Goal: Information Seeking & Learning: Learn about a topic

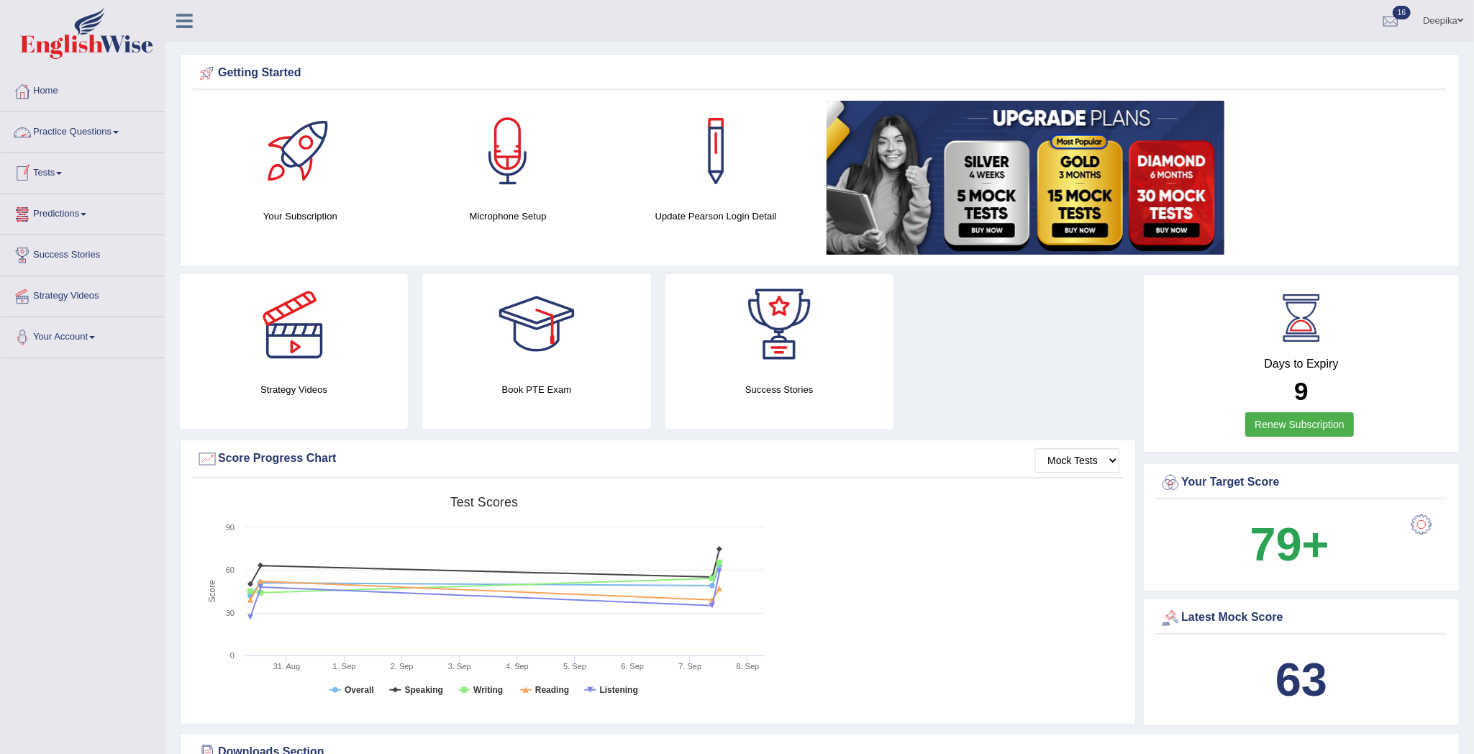
click at [122, 134] on link "Practice Questions" at bounding box center [83, 130] width 164 height 36
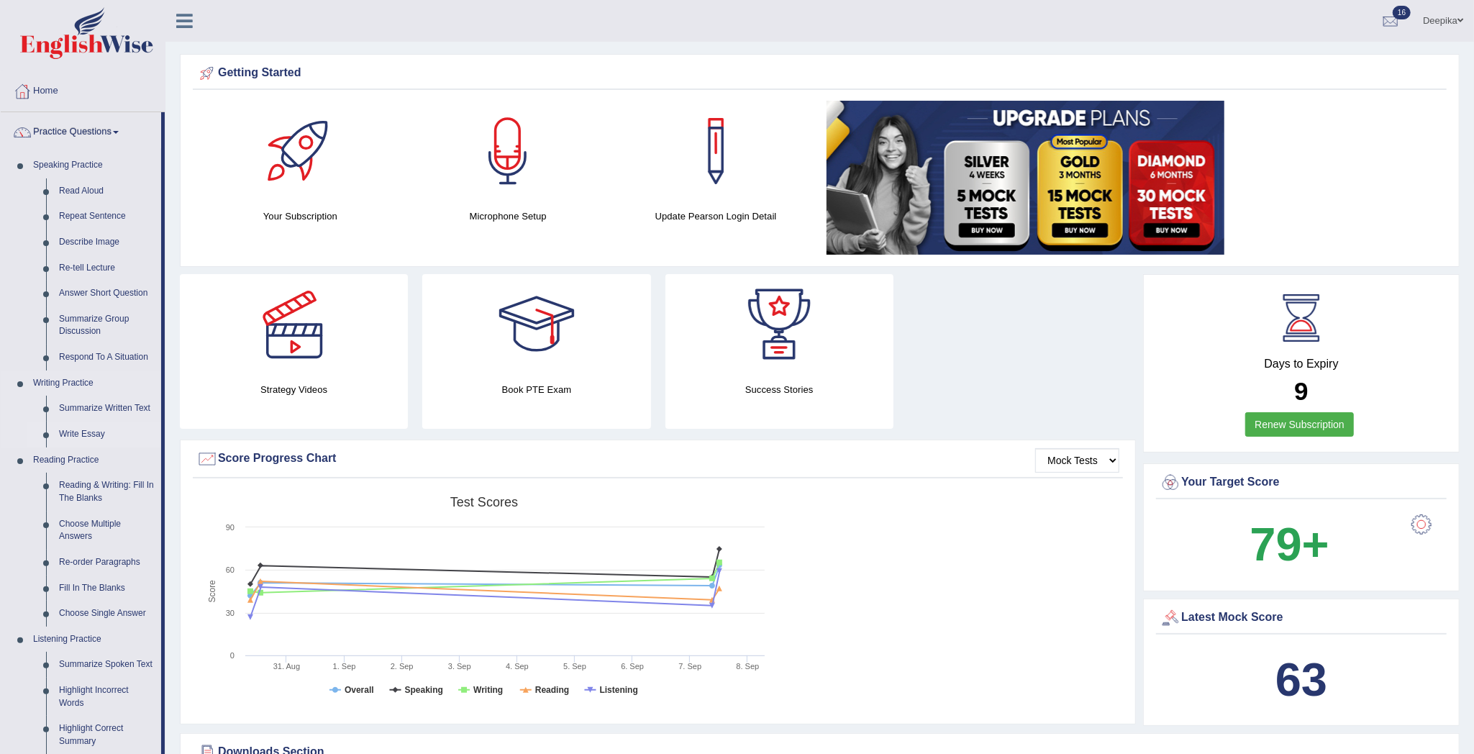
click at [64, 436] on link "Write Essay" at bounding box center [107, 434] width 109 height 26
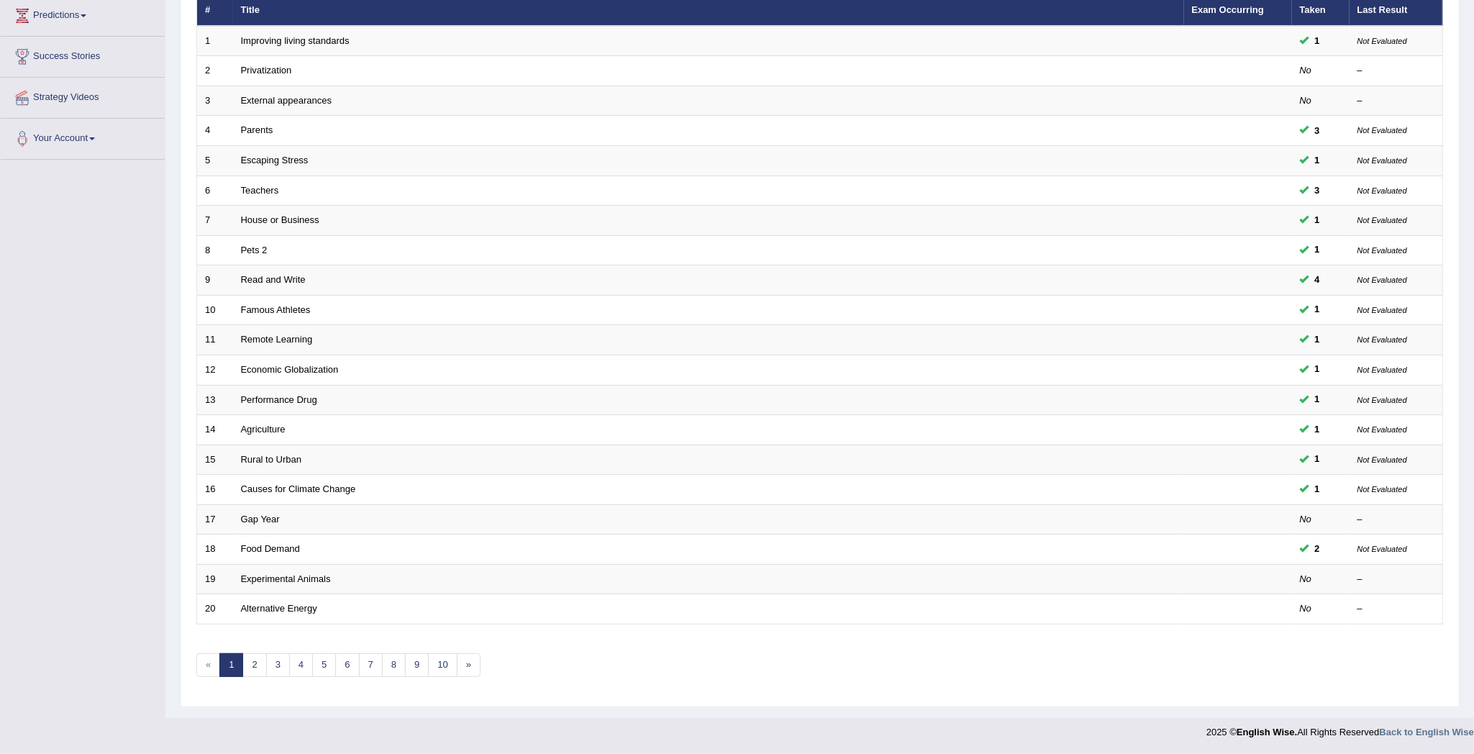
scroll to position [205, 0]
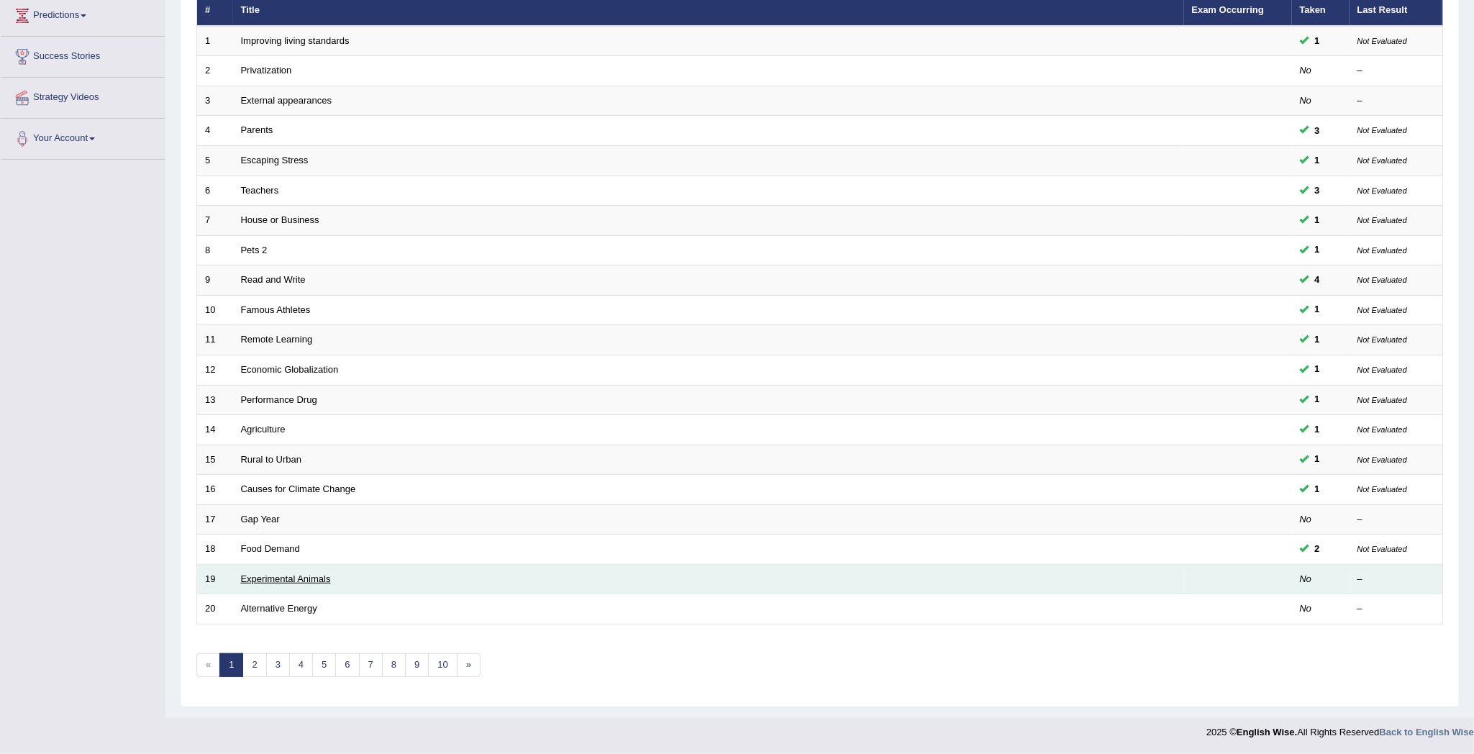
click at [316, 581] on link "Experimental Animals" at bounding box center [286, 578] width 90 height 11
click at [315, 577] on link "Experimental Animals" at bounding box center [286, 578] width 90 height 11
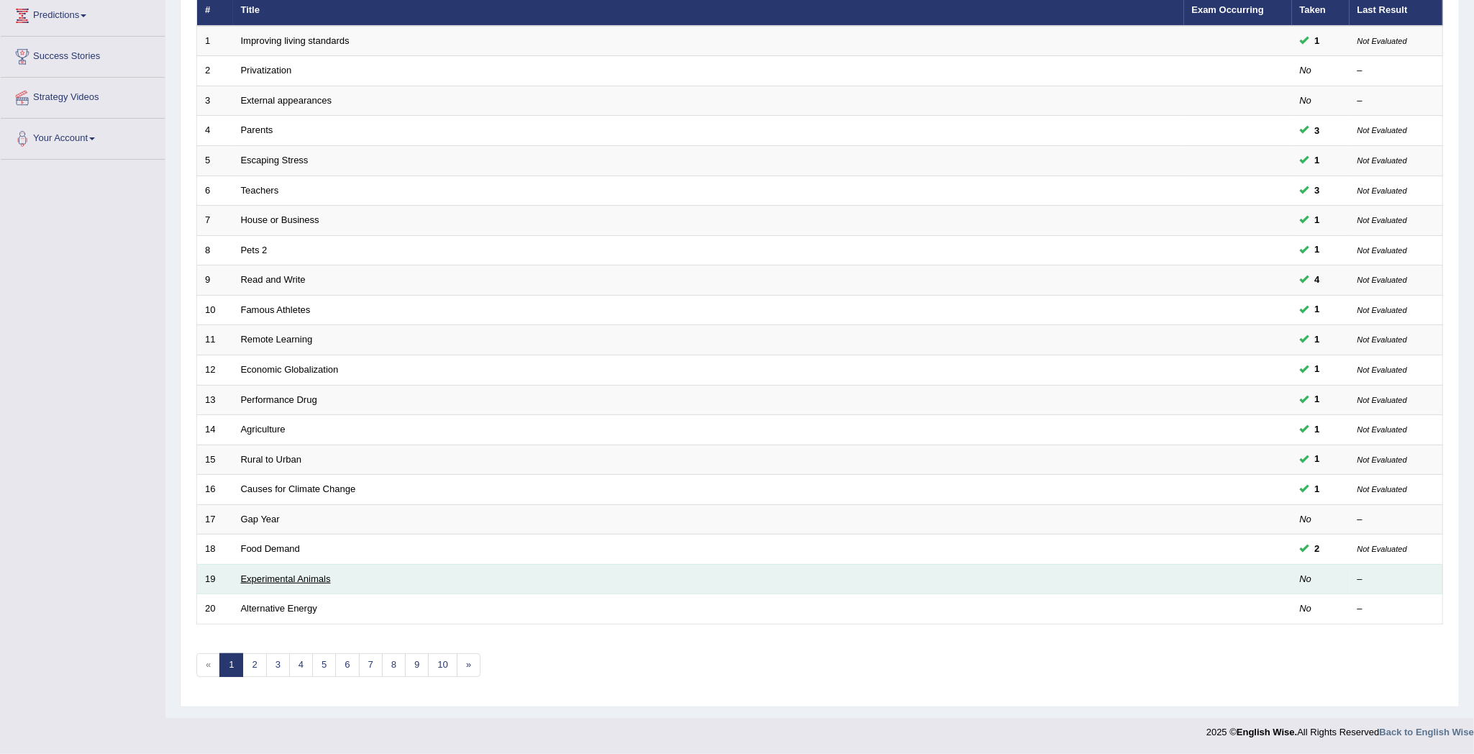
click at [315, 577] on link "Experimental Animals" at bounding box center [286, 578] width 90 height 11
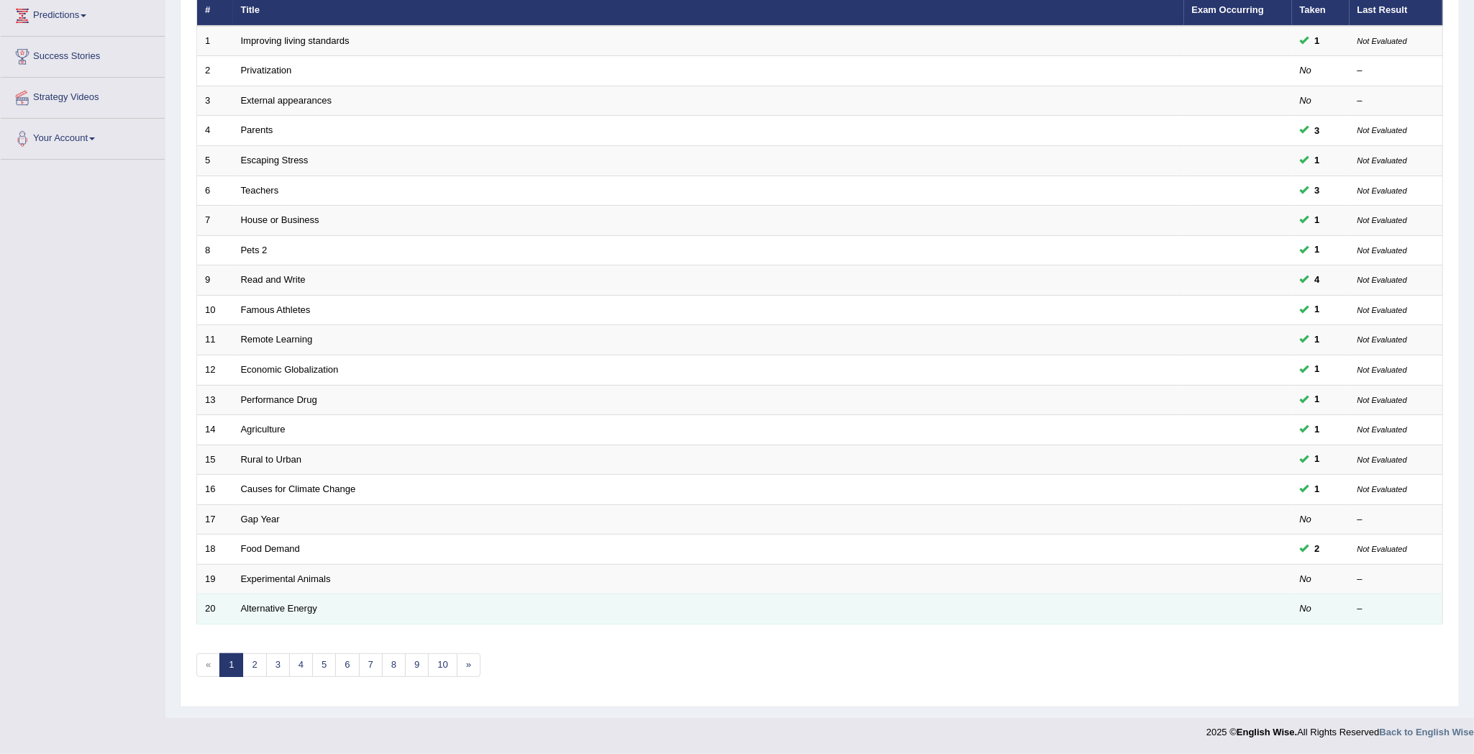
click at [296, 613] on td "Alternative Energy" at bounding box center [708, 609] width 951 height 30
click at [296, 607] on link "Alternative Energy" at bounding box center [279, 608] width 76 height 11
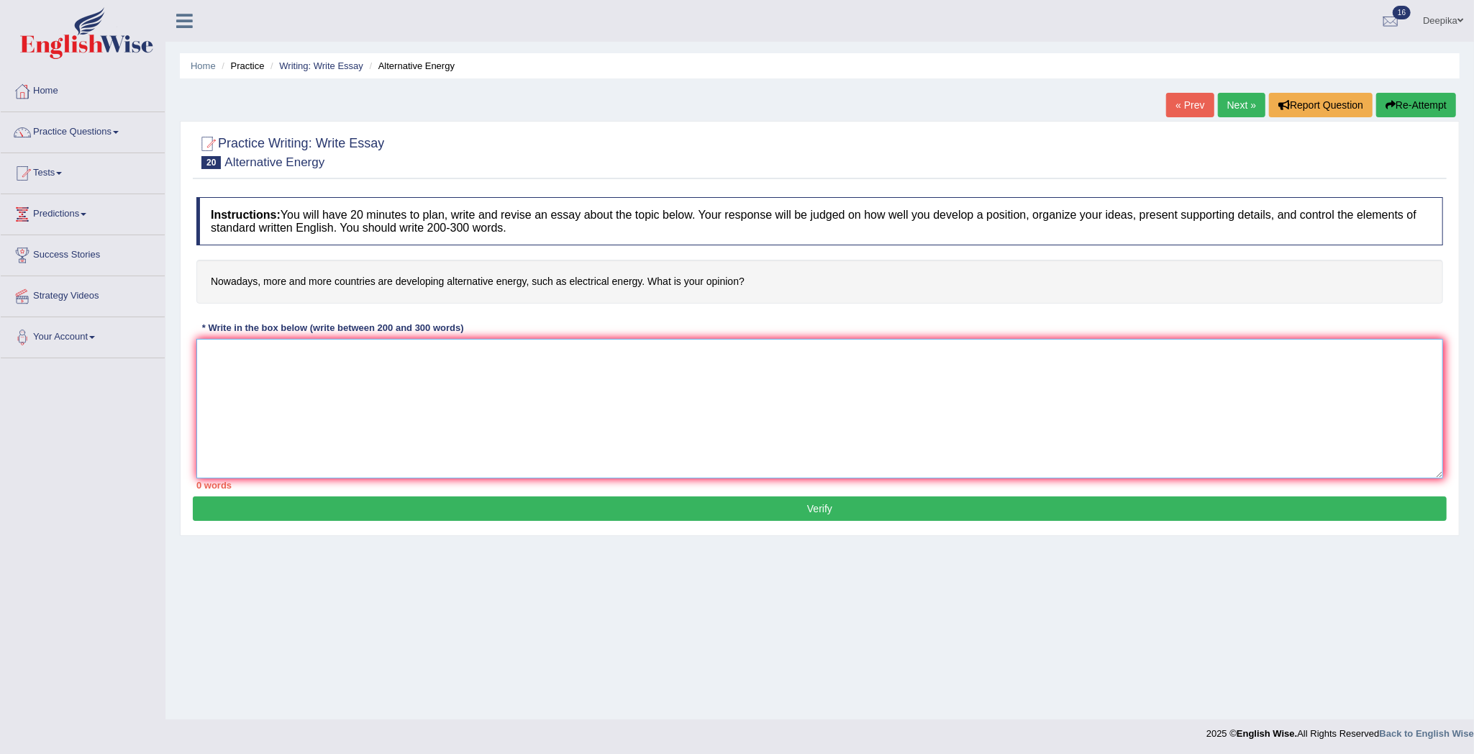
click at [205, 426] on textarea at bounding box center [819, 409] width 1246 height 140
type textarea "o"
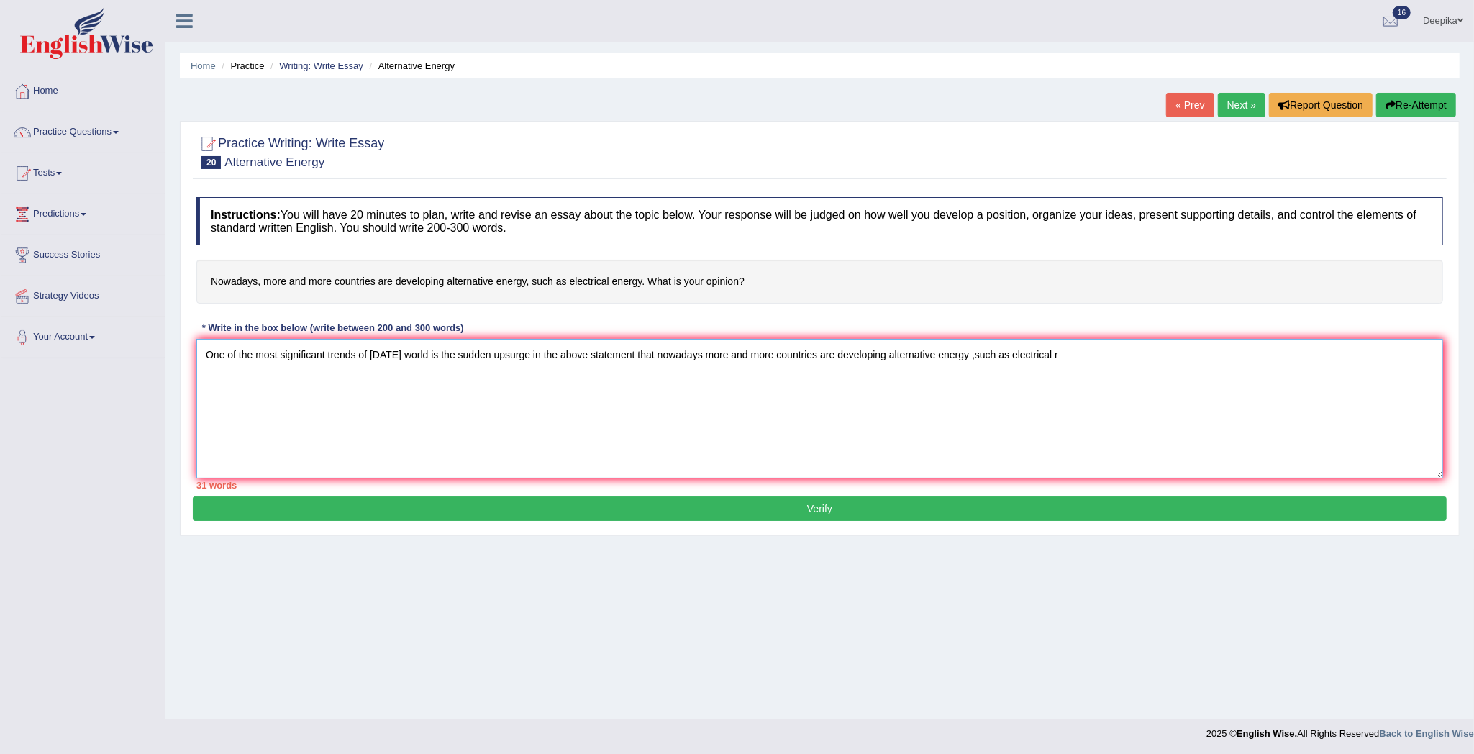
type textarea "One of the most significant trends of today's world is the sudden upsurge in th…"
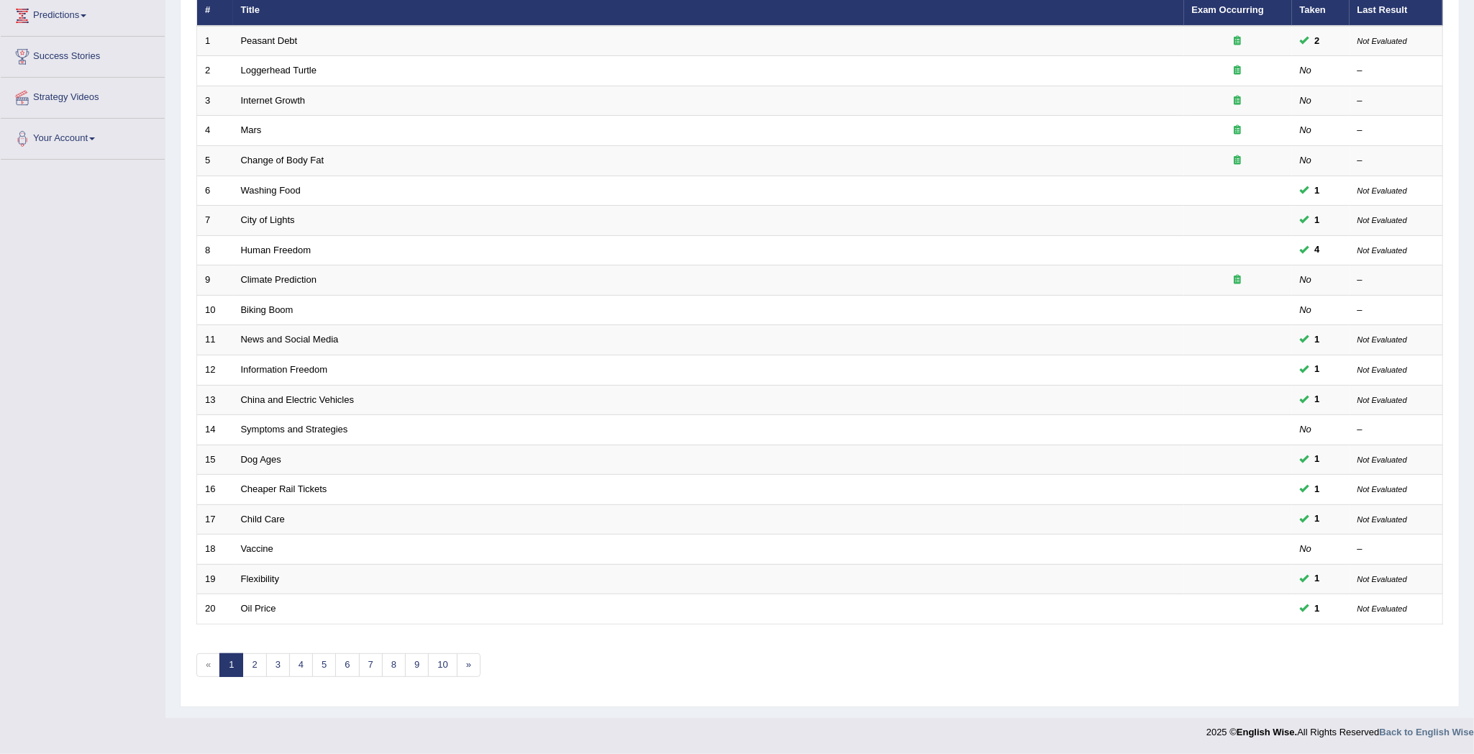
scroll to position [203, 0]
click at [346, 666] on link "6" at bounding box center [347, 665] width 24 height 24
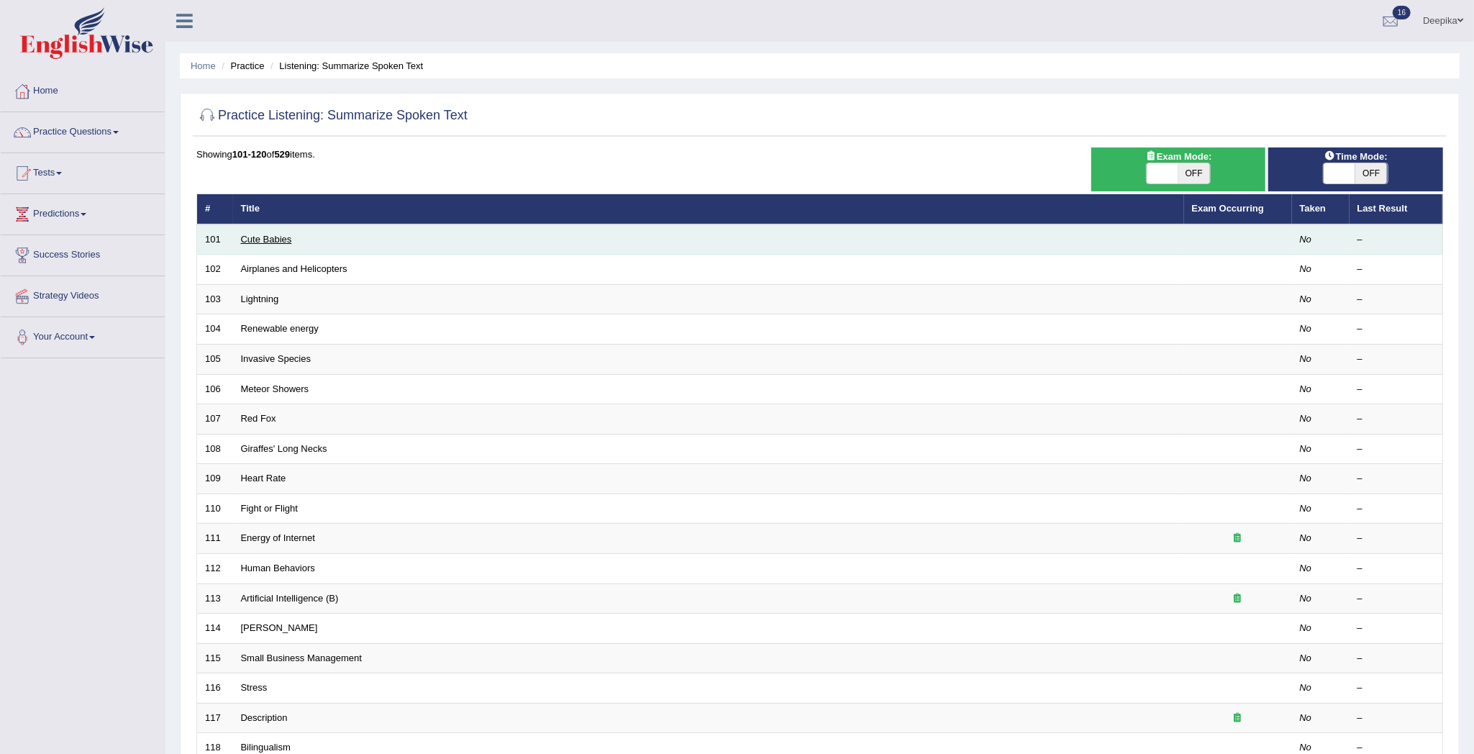
click at [277, 236] on link "Cute Babies" at bounding box center [266, 239] width 51 height 11
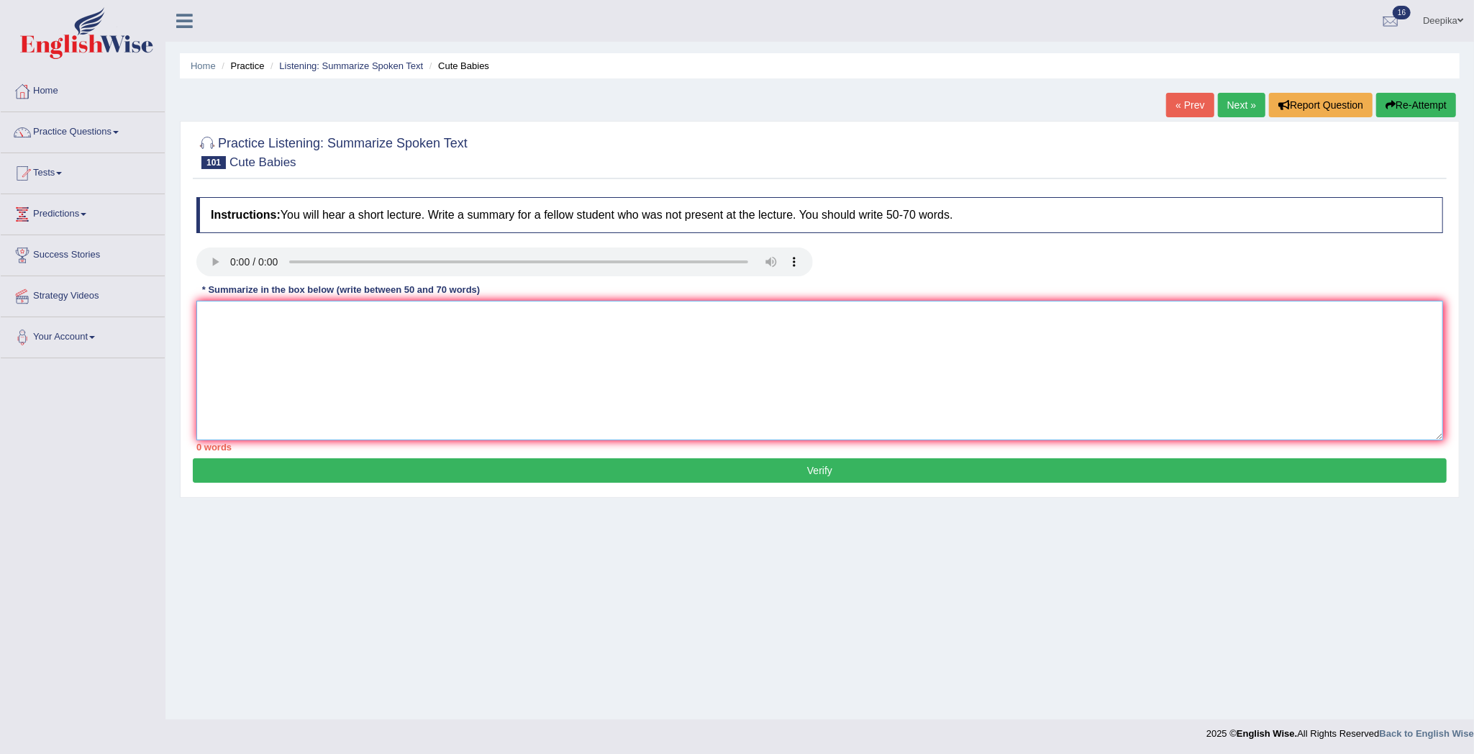
click at [217, 324] on textarea at bounding box center [819, 371] width 1246 height 140
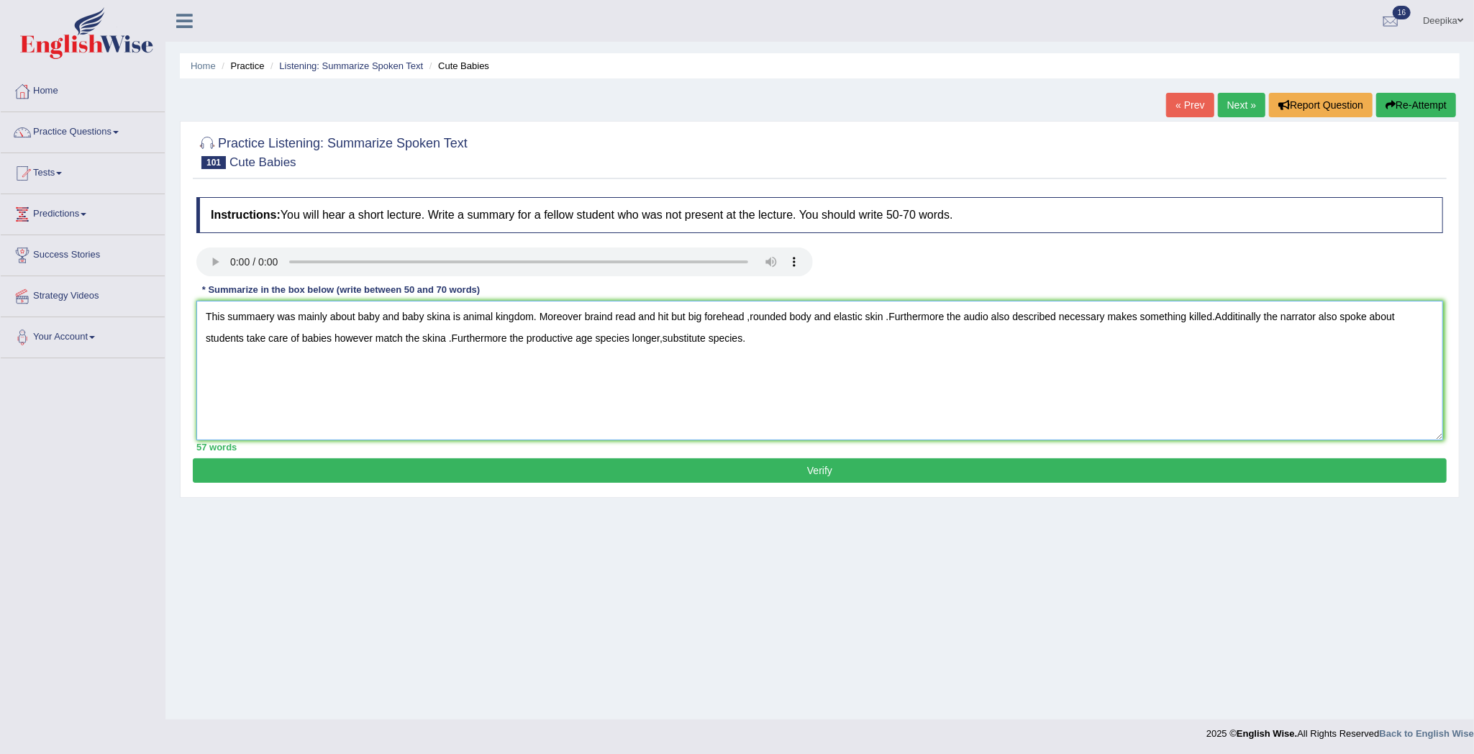
type textarea "This summaery was mainly about baby and baby skina is animal kingdom. Moreover …"
click at [460, 476] on button "Verify" at bounding box center [820, 470] width 1254 height 24
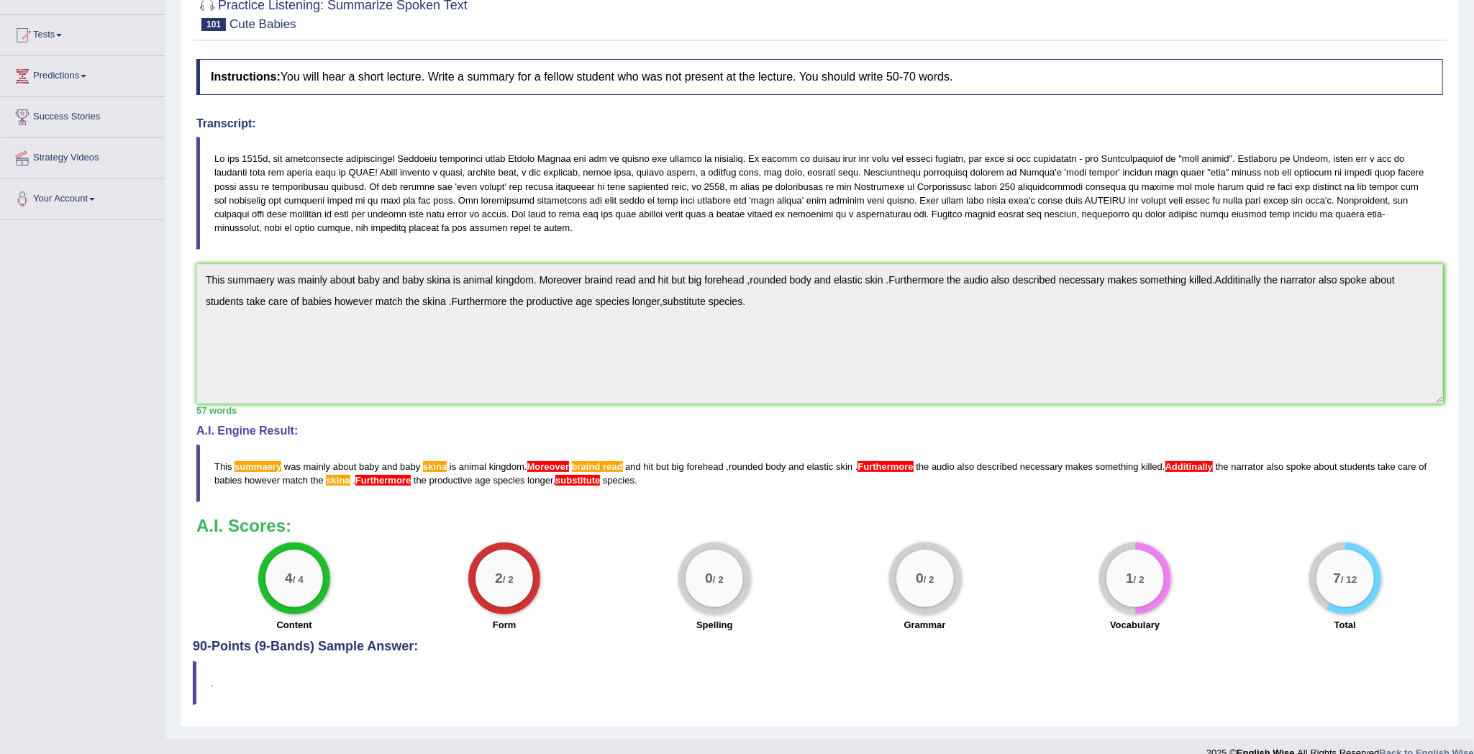
scroll to position [163, 0]
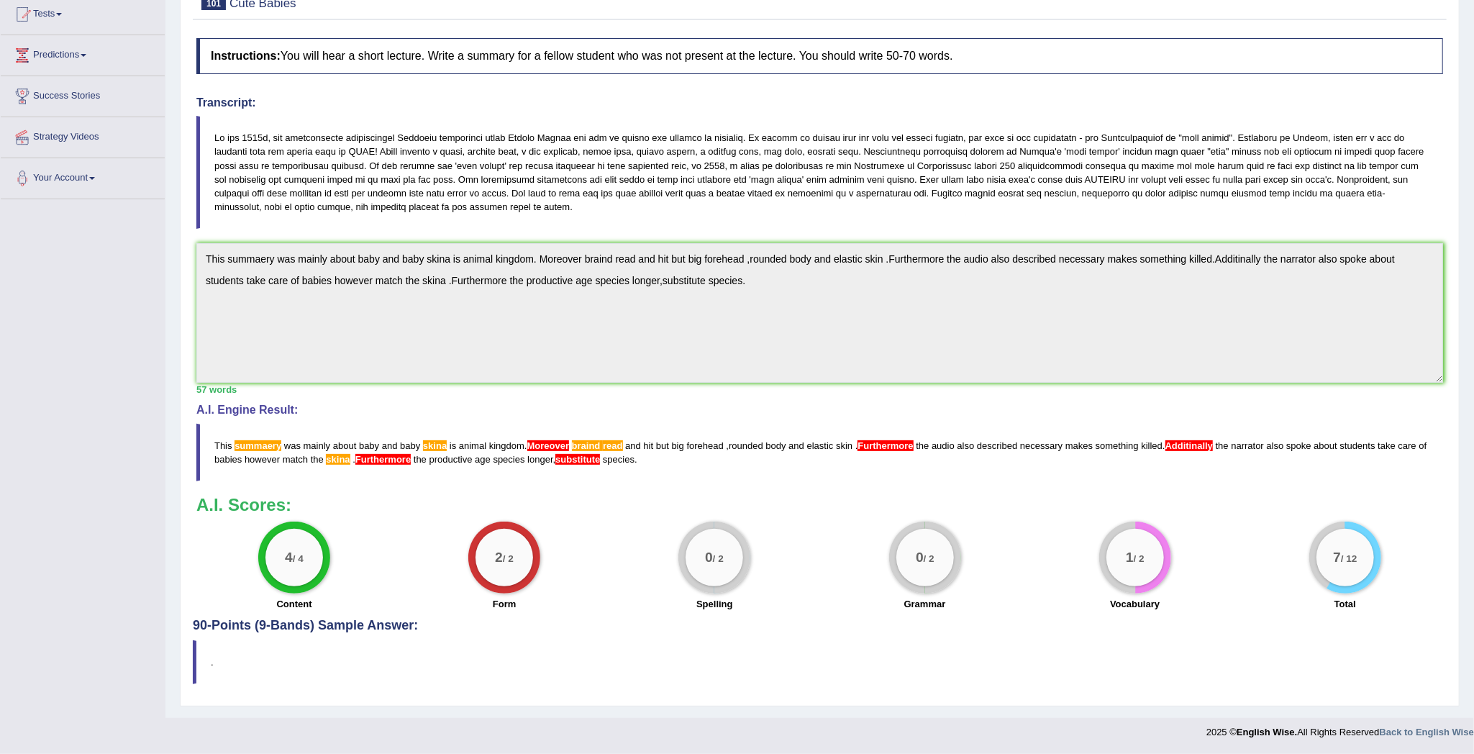
click at [1463, 58] on div "Home Practice Listening: Summarize Spoken Text Cute Babies « Prev Next » Report…" at bounding box center [819, 279] width 1308 height 877
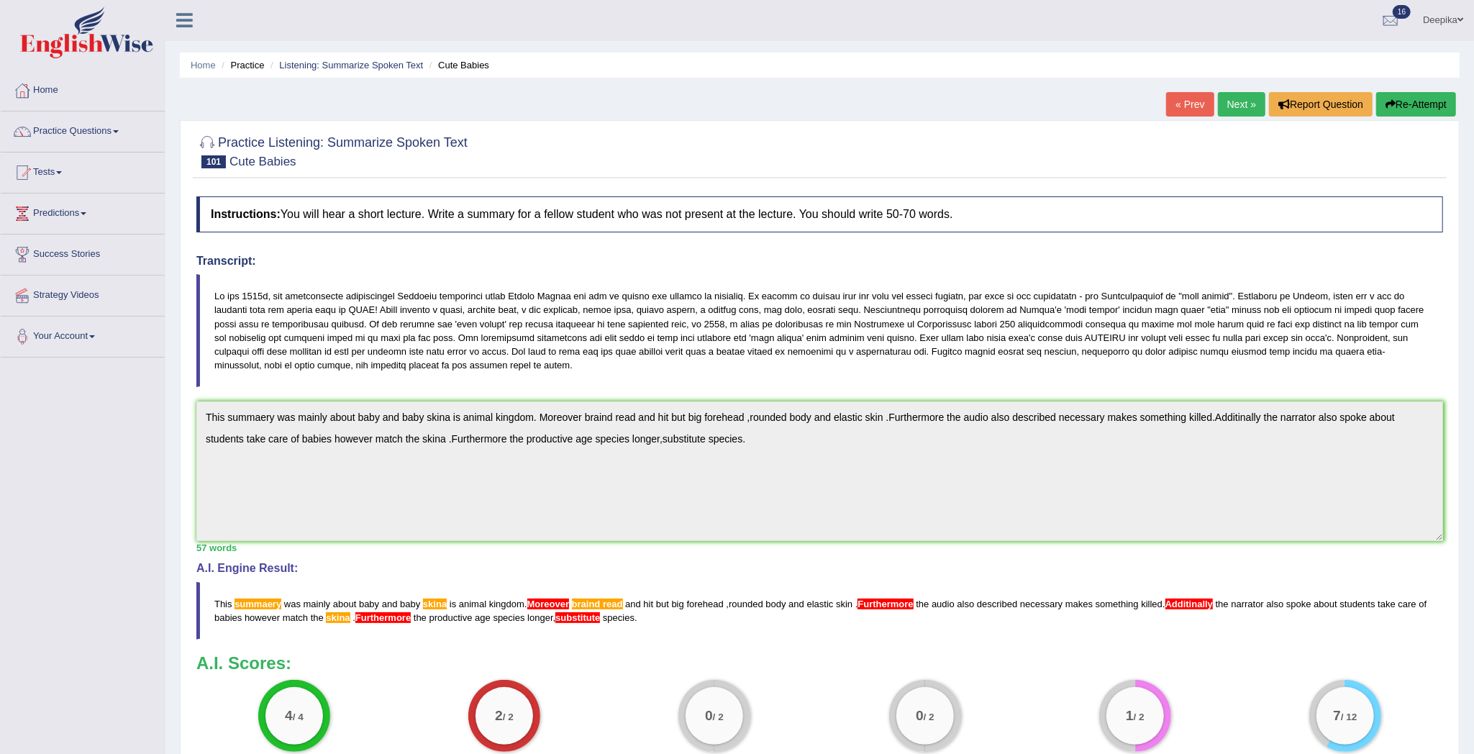
scroll to position [0, 0]
click at [1220, 99] on link "Next »" at bounding box center [1241, 105] width 47 height 24
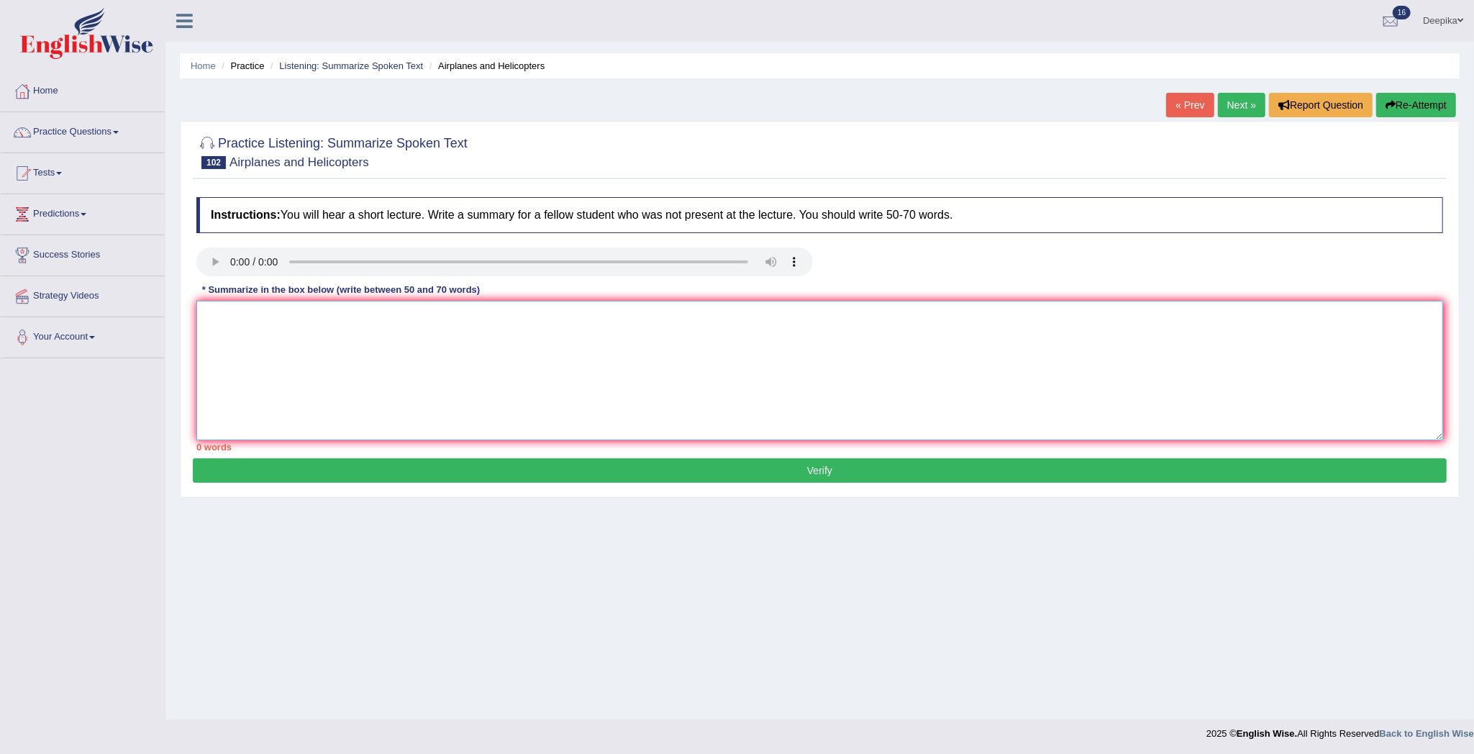
click at [209, 324] on textarea at bounding box center [819, 371] width 1246 height 140
click at [262, 317] on textarea "The lecturevwas mainlyabout airplanes and helicopters." at bounding box center [819, 371] width 1246 height 140
click at [467, 315] on textarea "The lecture was mainlyabout airplanes and helicopters." at bounding box center [819, 371] width 1246 height 140
click at [665, 317] on textarea "The lecture was mainlyabout airplanes and helicopters and airplanes powerful de…" at bounding box center [819, 371] width 1246 height 140
click at [1039, 312] on textarea "The lecture was mainlyabout airplanes and helicopters and airplanes powerful de…" at bounding box center [819, 371] width 1246 height 140
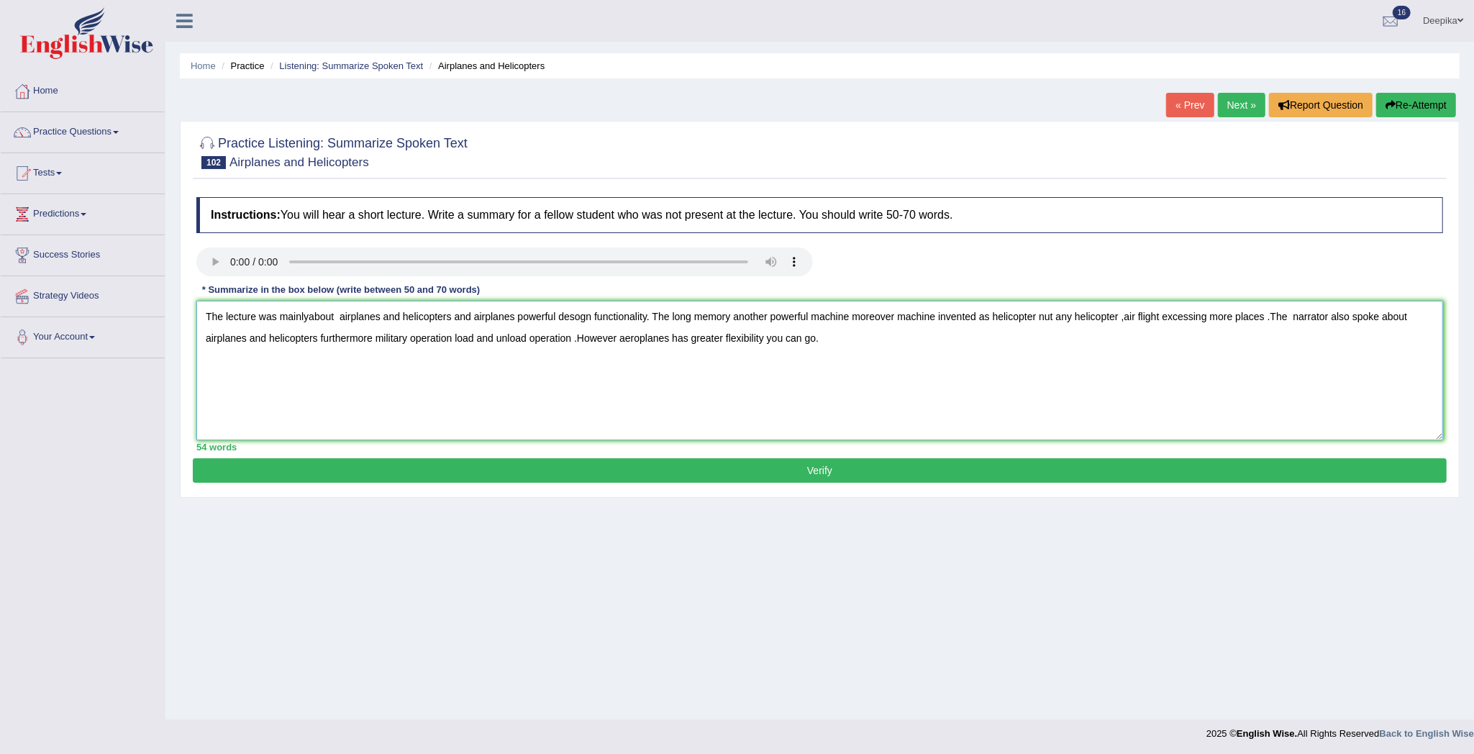
type textarea "The lecture was mainlyabout airplanes and helicopters and airplanes powerful de…"
click at [1128, 467] on button "Verify" at bounding box center [820, 470] width 1254 height 24
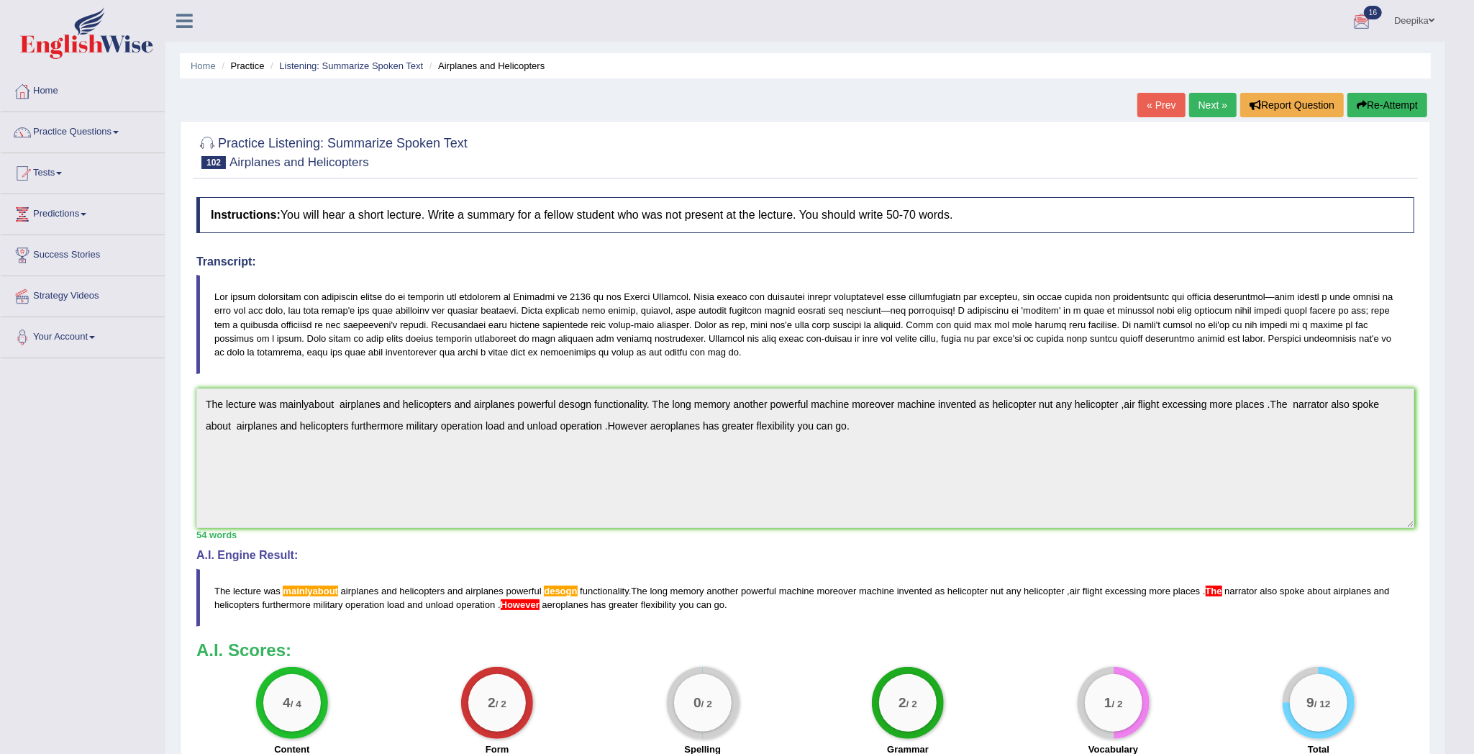
scroll to position [148, 0]
